Goal: Navigation & Orientation: Find specific page/section

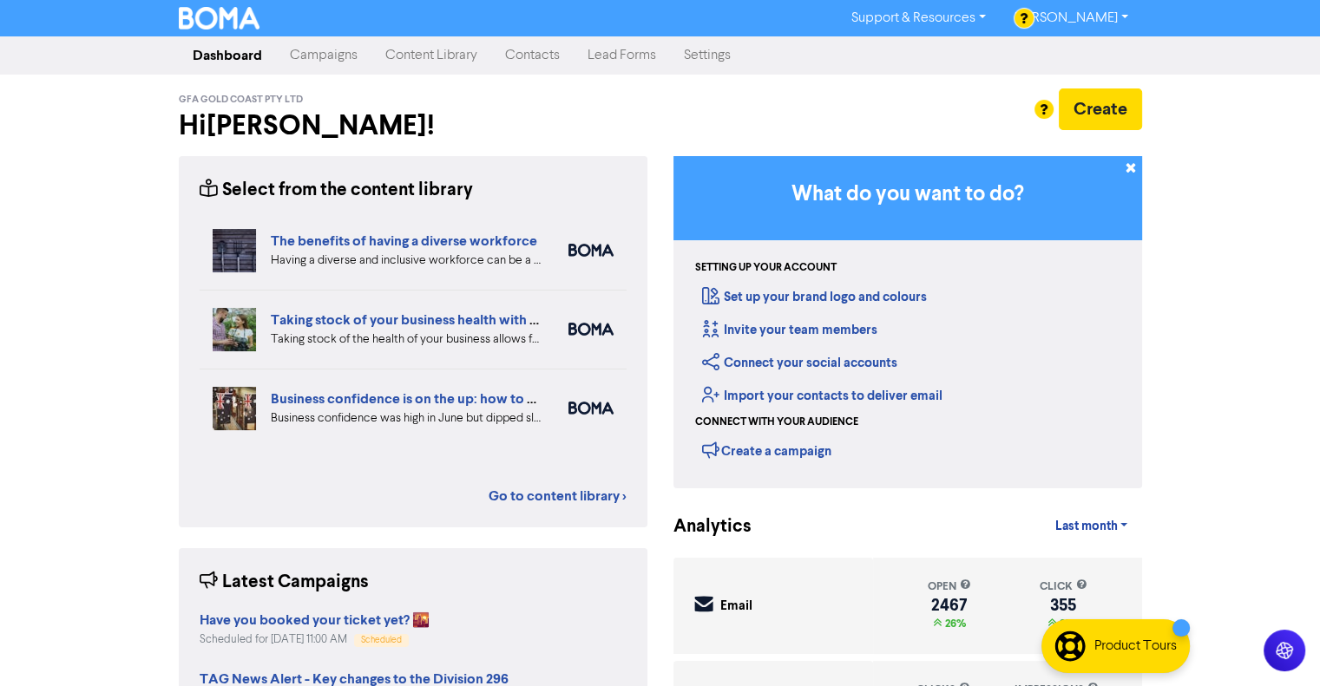
click at [333, 50] on link "Campaigns" at bounding box center [323, 55] width 95 height 35
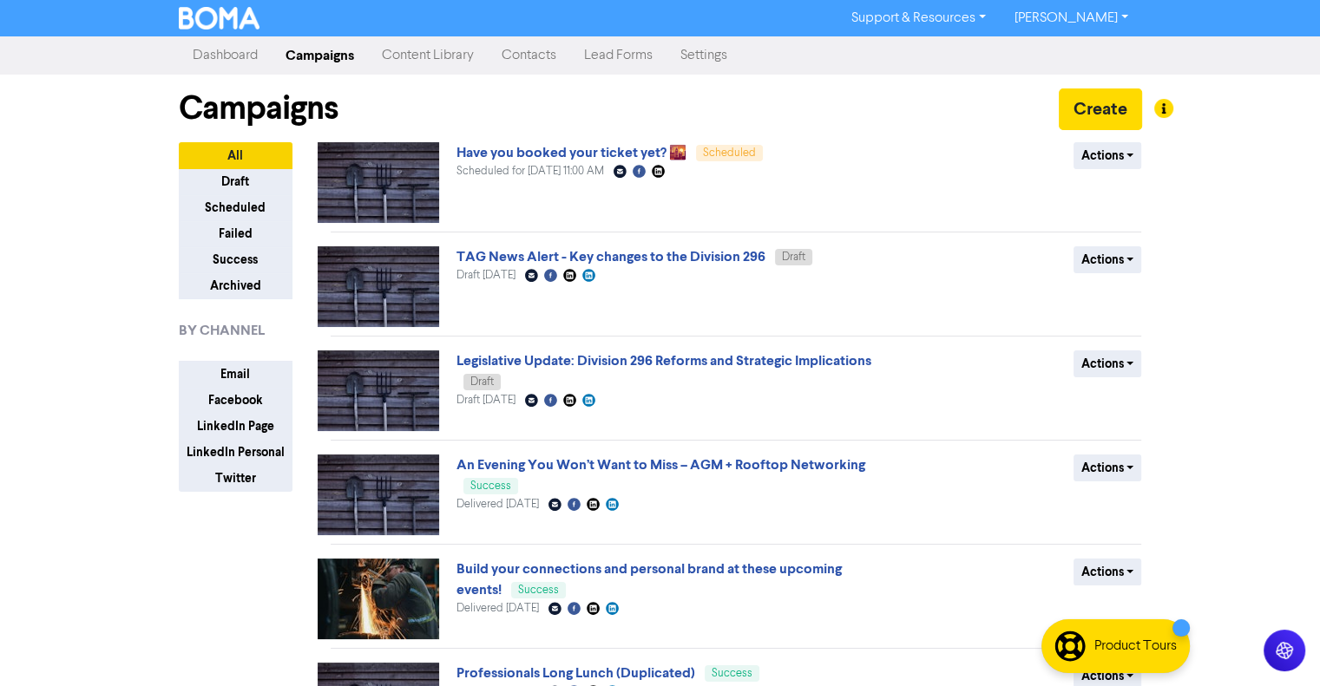
click at [208, 10] on img at bounding box center [220, 18] width 82 height 23
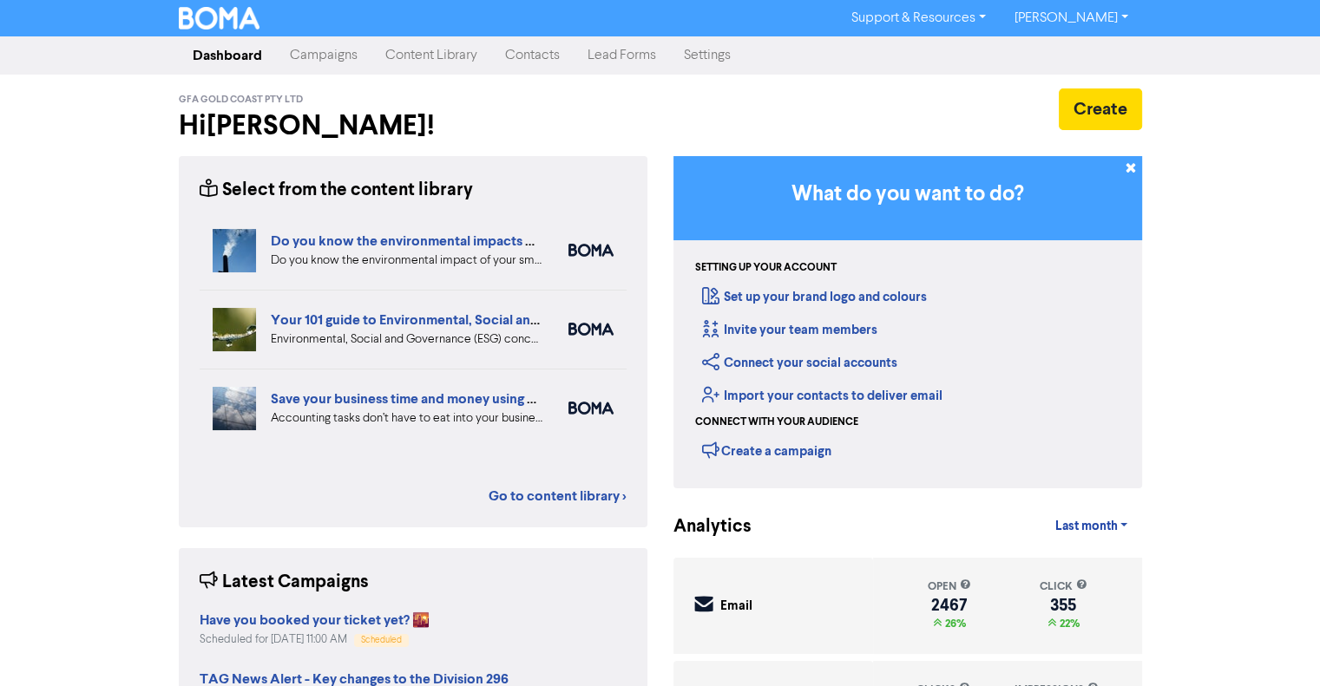
click at [1080, 20] on link "[PERSON_NAME]" at bounding box center [1070, 18] width 141 height 28
